Goal: Task Accomplishment & Management: Use online tool/utility

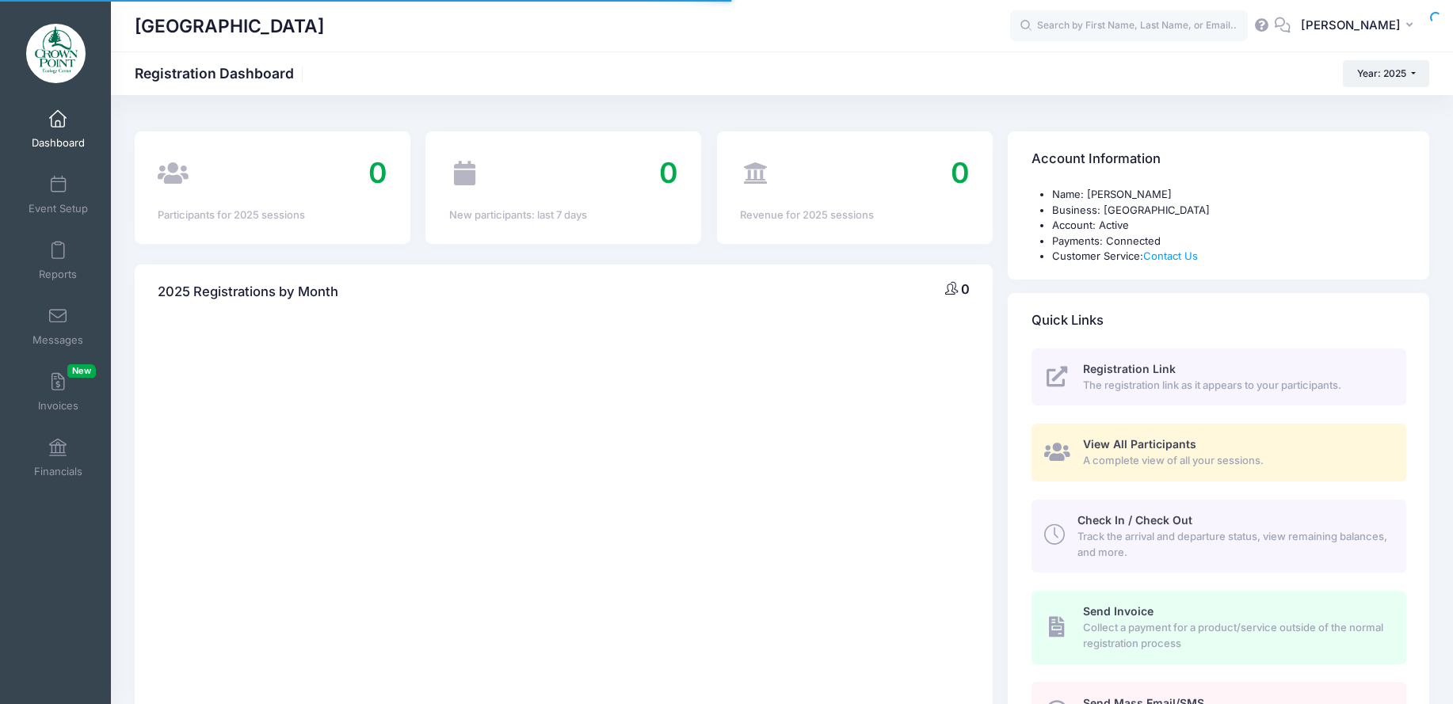
select select
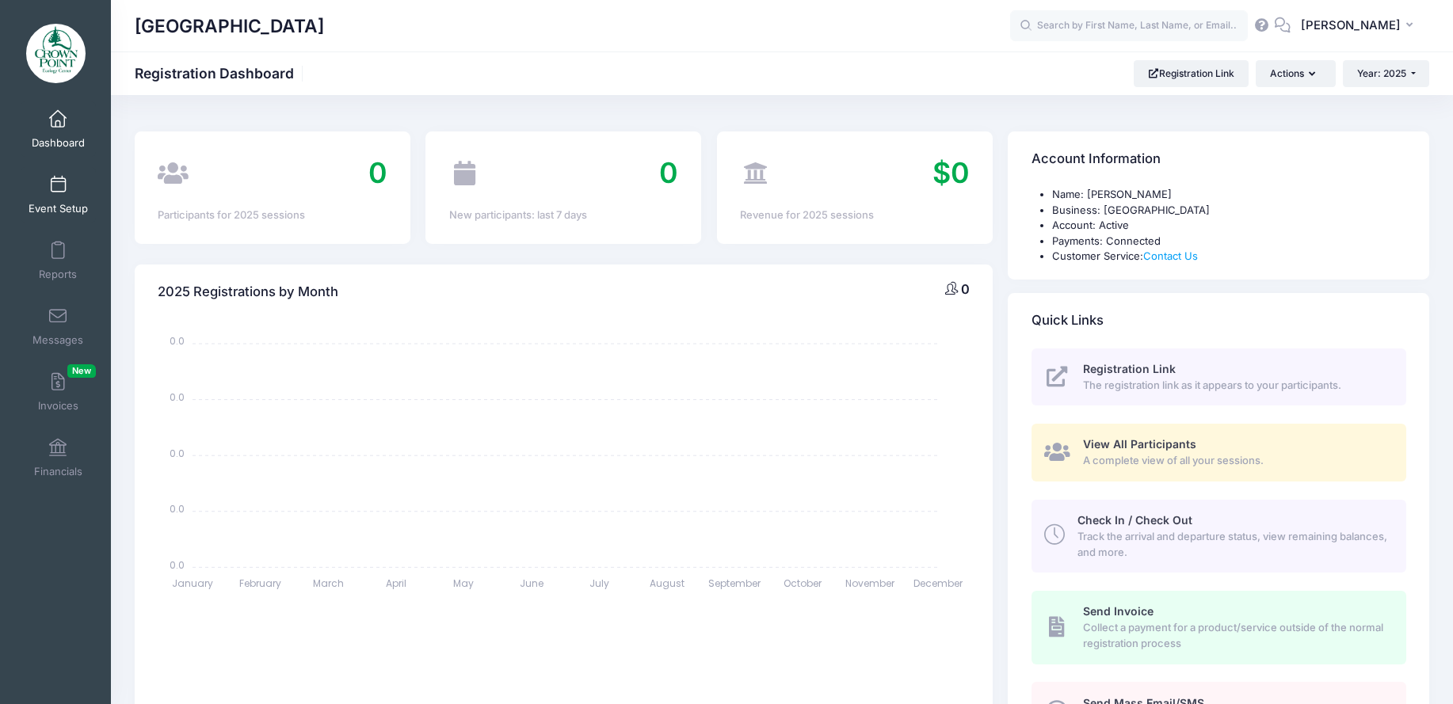
click at [53, 197] on link "Event Setup" at bounding box center [58, 194] width 75 height 55
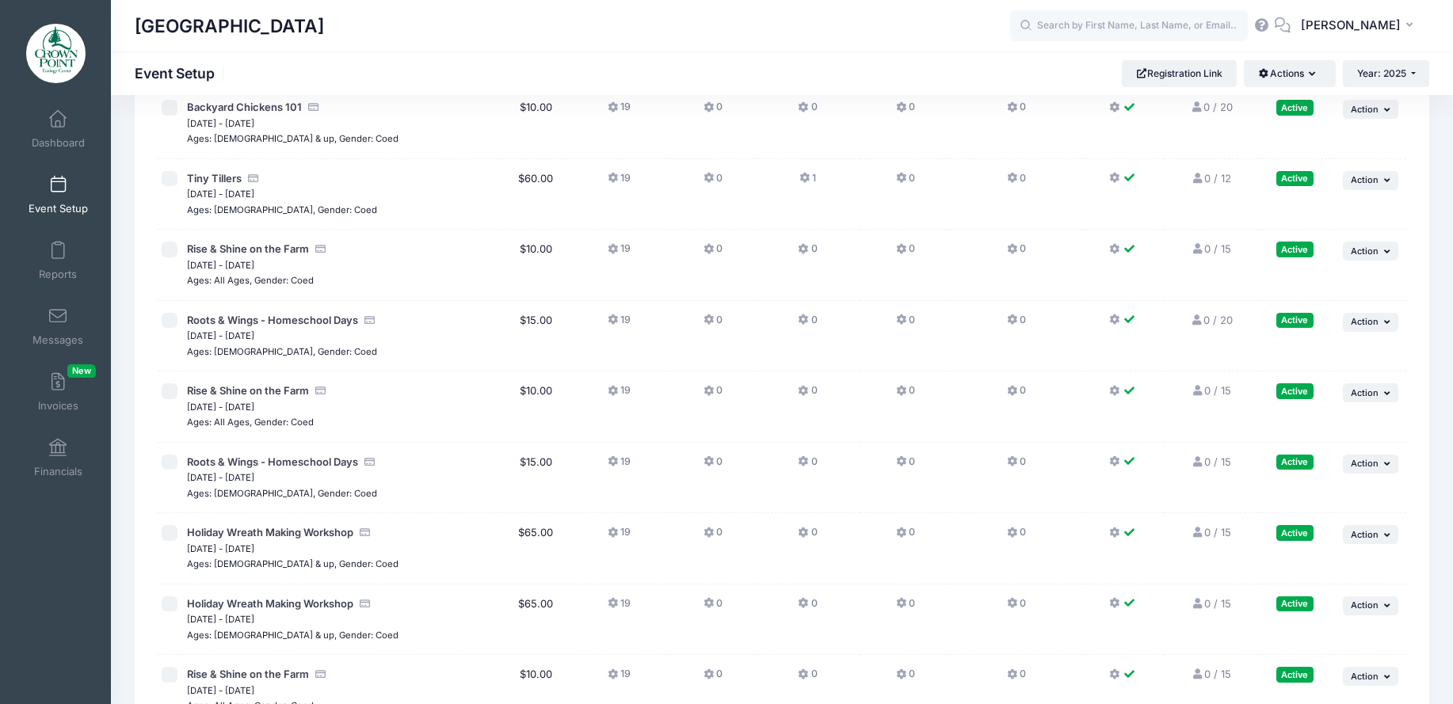
scroll to position [110, 0]
